Goal: Information Seeking & Learning: Compare options

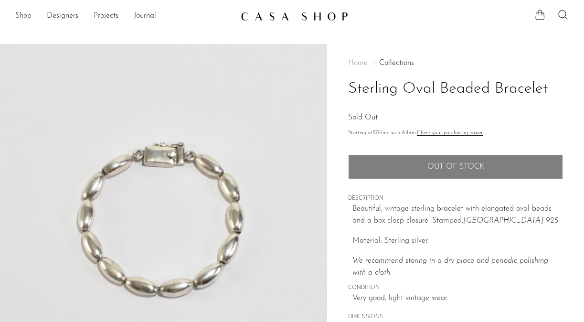
click at [22, 20] on link "Shop" at bounding box center [23, 16] width 16 height 12
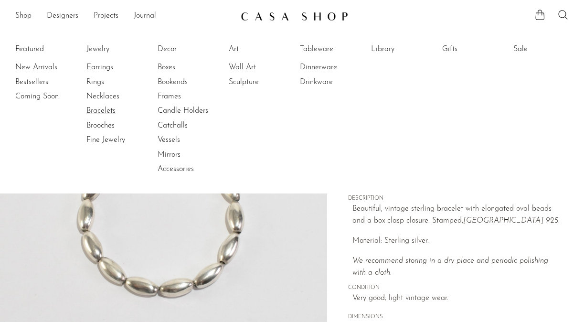
click at [98, 110] on link "Bracelets" at bounding box center [122, 110] width 72 height 10
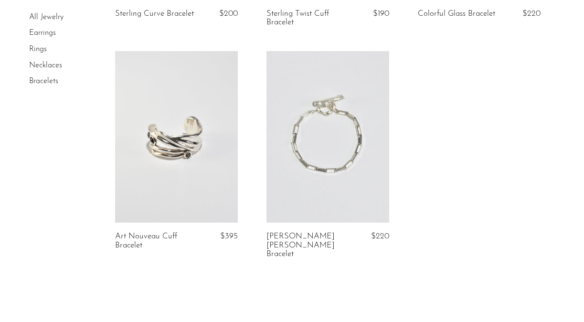
scroll to position [933, 0]
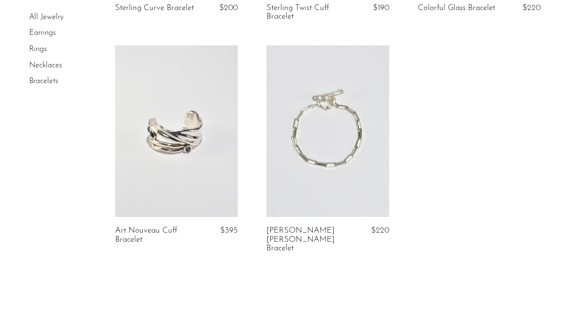
click at [50, 64] on link "Necklaces" at bounding box center [45, 66] width 33 height 8
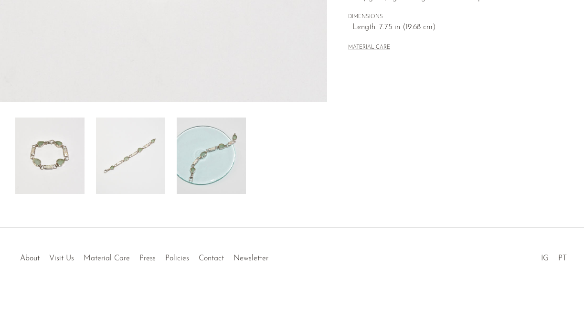
click at [220, 158] on img at bounding box center [211, 155] width 69 height 76
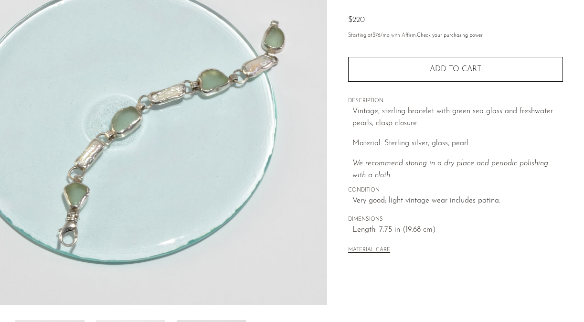
scroll to position [97, 0]
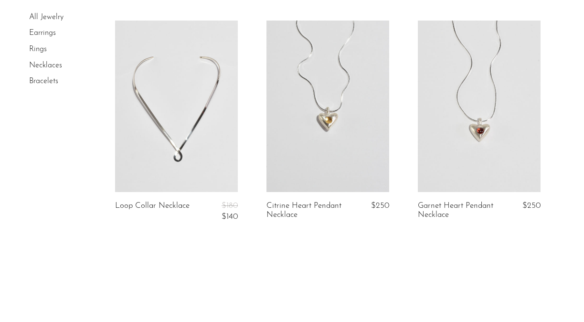
scroll to position [2607, 0]
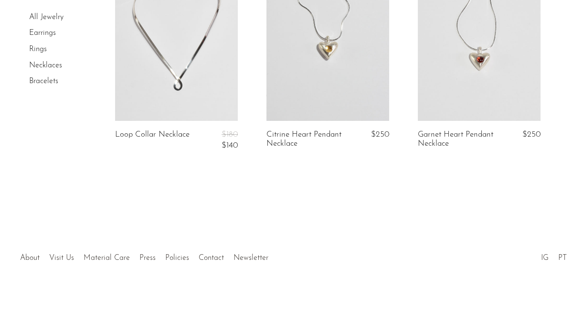
click at [33, 51] on link "Rings" at bounding box center [38, 49] width 18 height 8
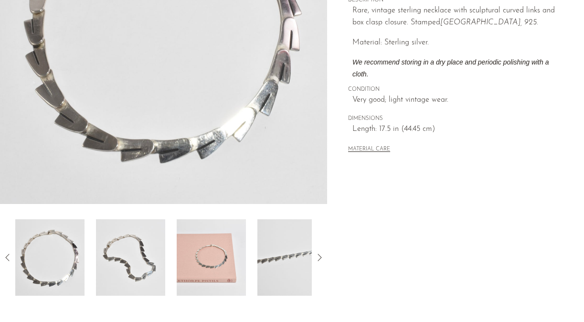
scroll to position [207, 0]
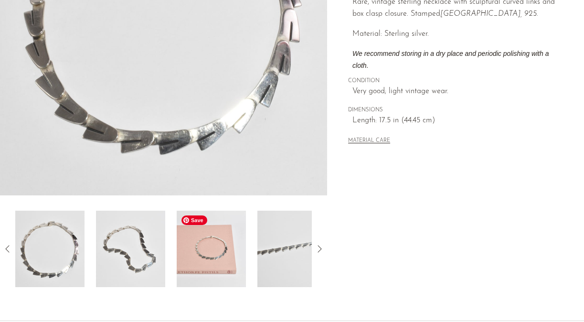
click at [217, 254] on img at bounding box center [211, 248] width 69 height 76
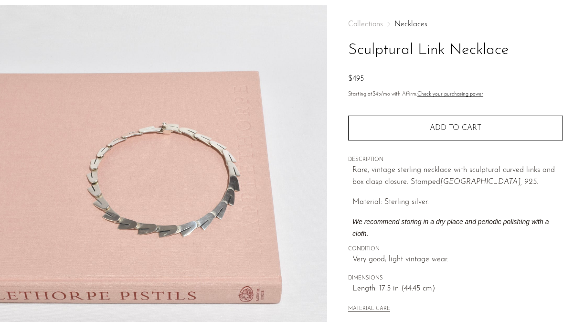
scroll to position [35, 0]
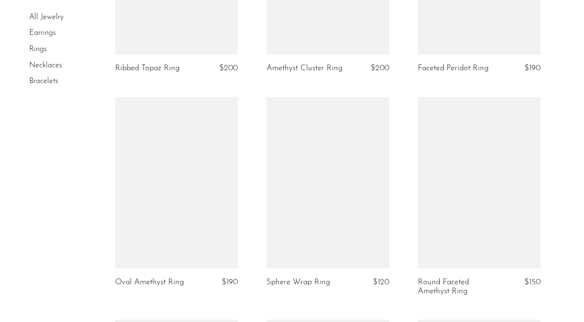
scroll to position [1978, 0]
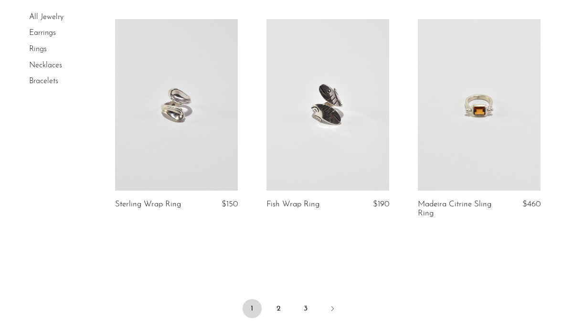
scroll to position [2501, 0]
click at [283, 298] on link "2" at bounding box center [278, 307] width 19 height 19
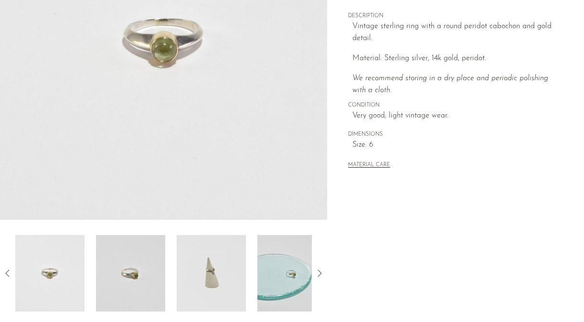
scroll to position [300, 0]
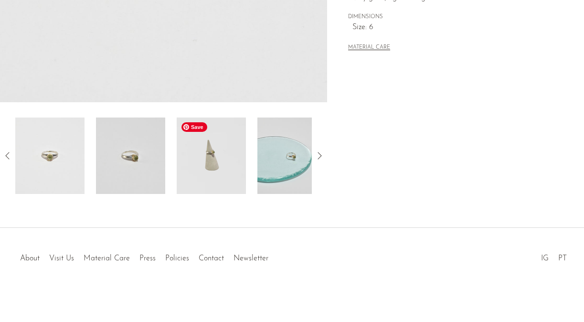
click at [216, 169] on img at bounding box center [211, 155] width 69 height 76
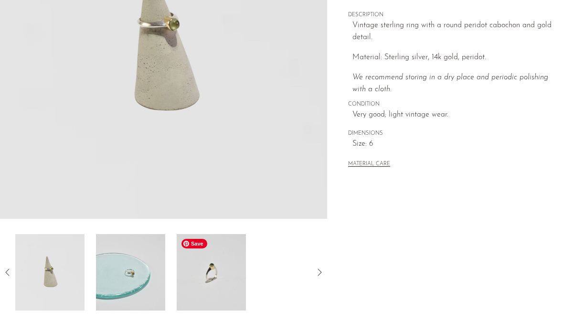
scroll to position [190, 0]
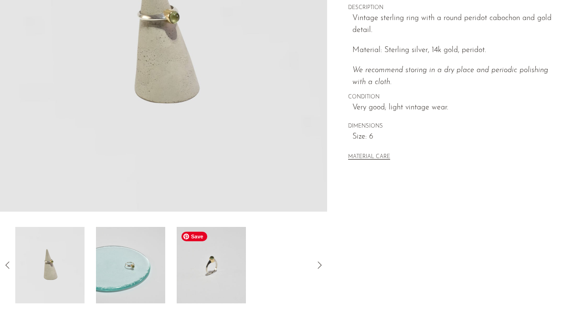
click at [217, 279] on img at bounding box center [211, 265] width 69 height 76
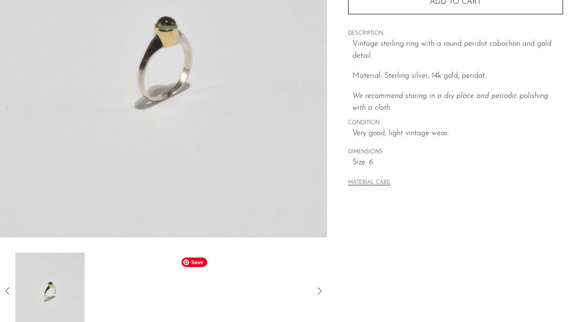
scroll to position [168, 0]
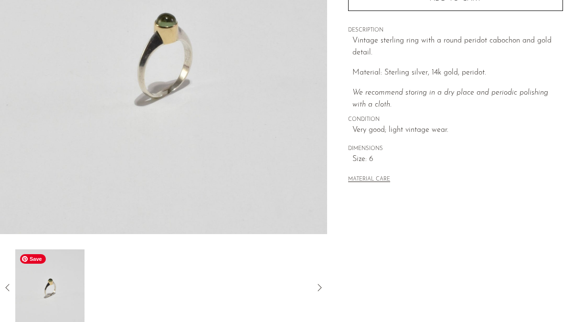
click at [51, 292] on img at bounding box center [49, 287] width 69 height 76
click at [8, 288] on icon at bounding box center [7, 287] width 11 height 11
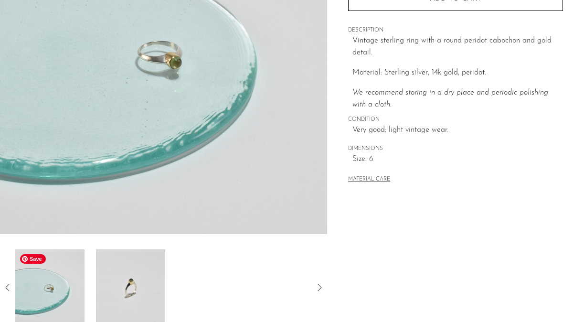
click at [36, 291] on img at bounding box center [49, 287] width 69 height 76
click at [27, 289] on img at bounding box center [49, 287] width 69 height 76
click at [12, 287] on icon at bounding box center [7, 287] width 11 height 11
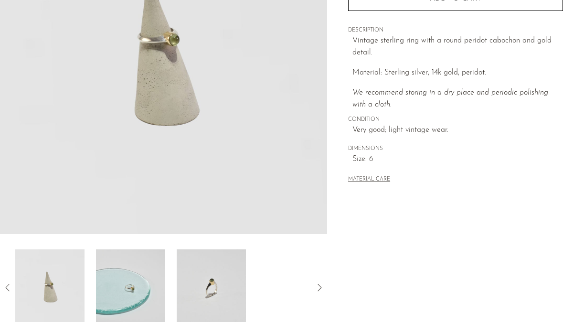
click at [12, 287] on icon at bounding box center [7, 287] width 11 height 11
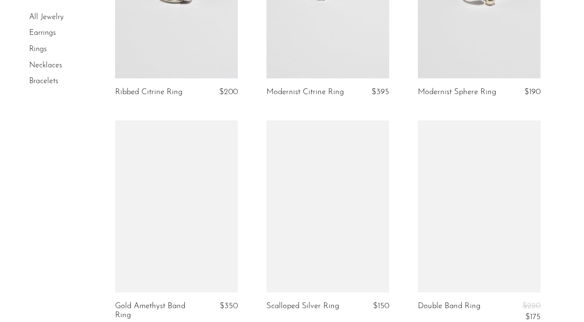
scroll to position [1556, 0]
